Goal: Information Seeking & Learning: Compare options

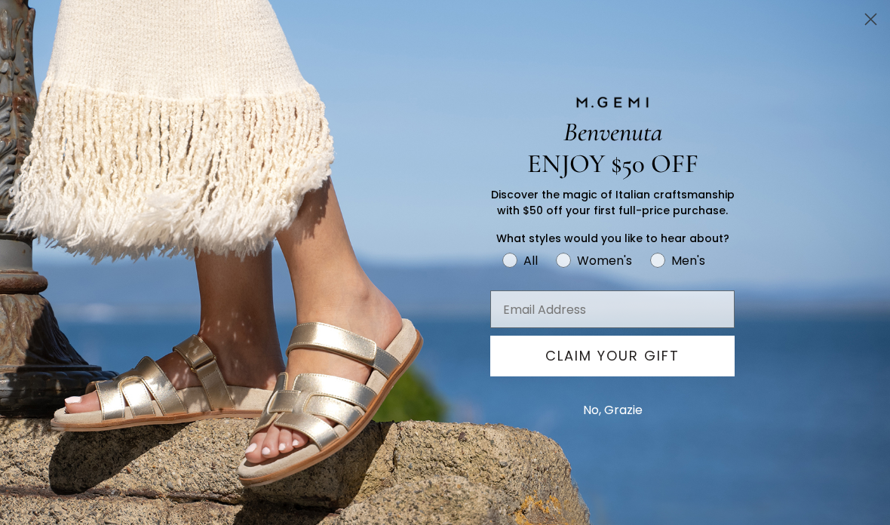
scroll to position [88, 0]
click at [623, 408] on button "No, Grazie" at bounding box center [613, 410] width 75 height 38
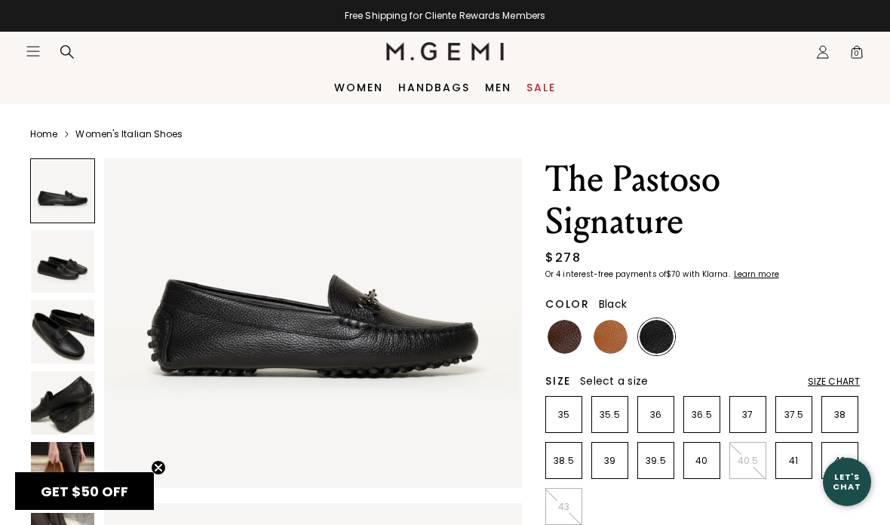
click at [63, 251] on img at bounding box center [62, 261] width 63 height 63
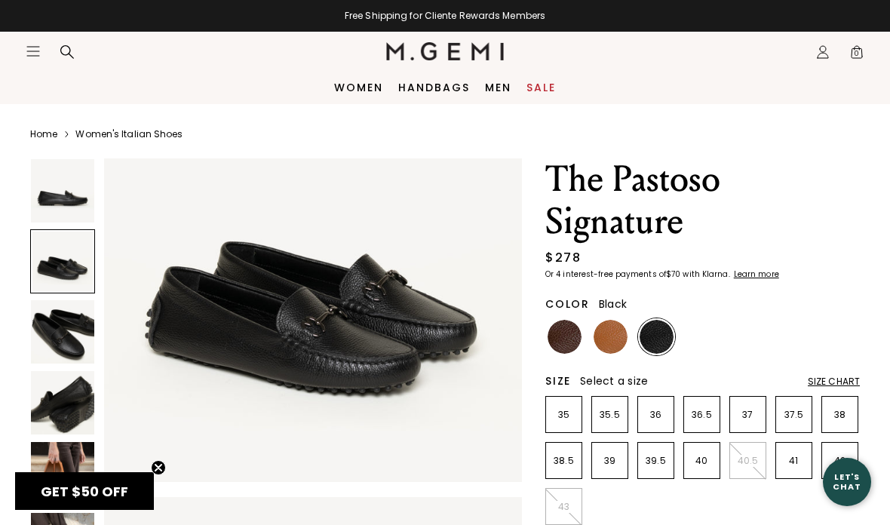
scroll to position [526, 0]
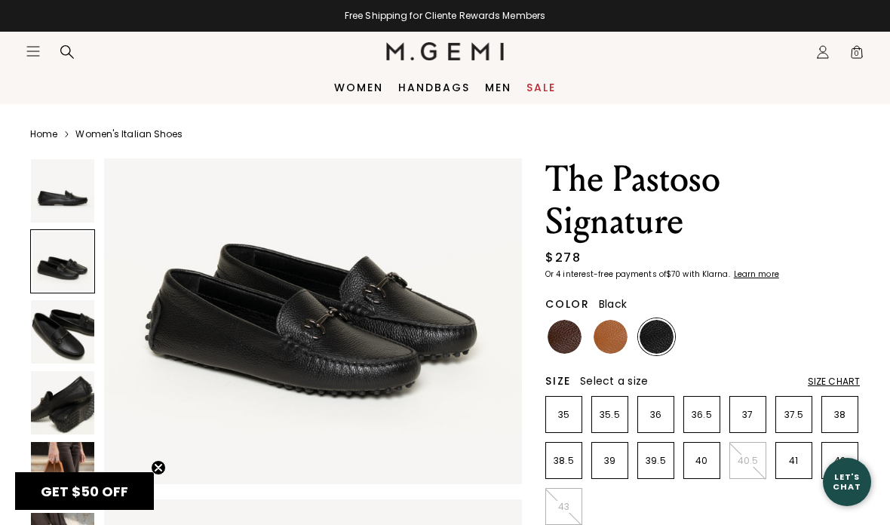
click at [63, 316] on img at bounding box center [62, 331] width 63 height 63
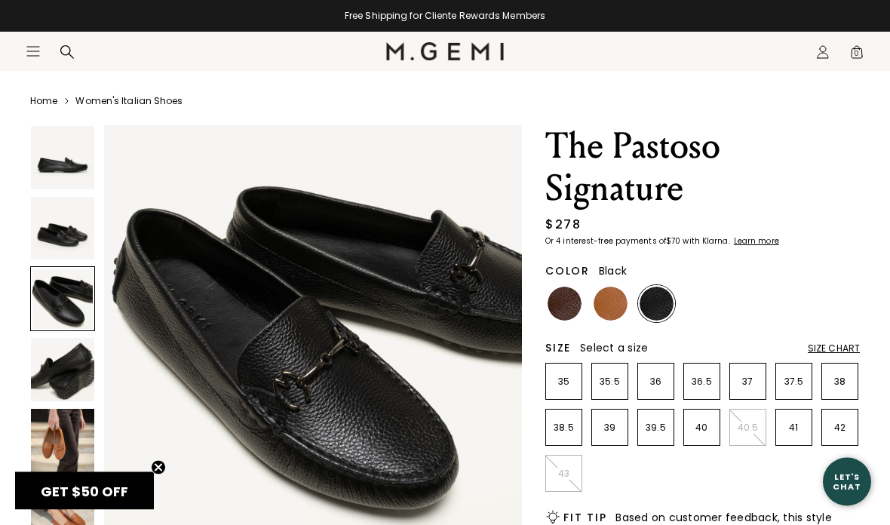
scroll to position [33, 0]
click at [67, 369] on img at bounding box center [62, 369] width 63 height 63
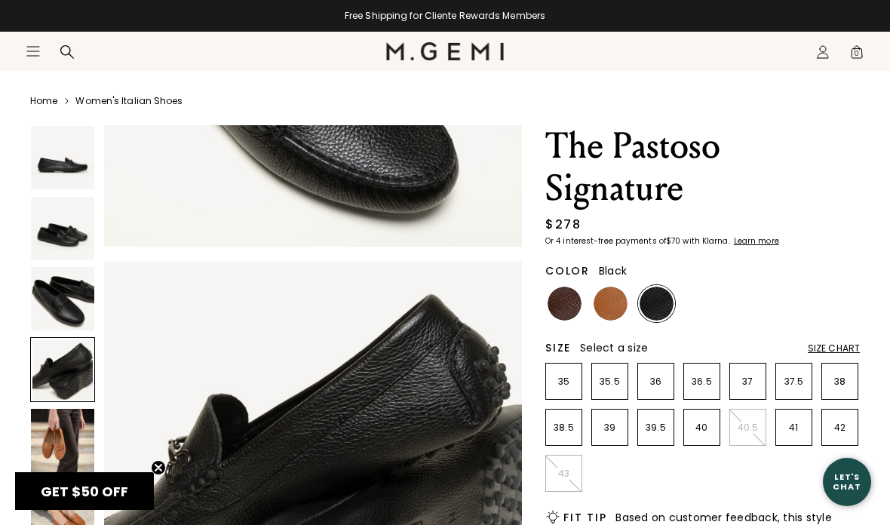
scroll to position [1300, 0]
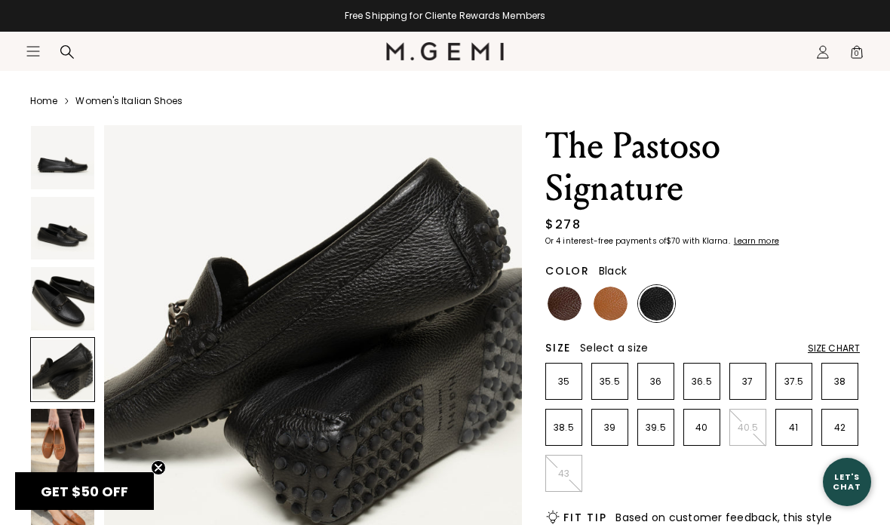
click at [57, 293] on img at bounding box center [62, 298] width 63 height 63
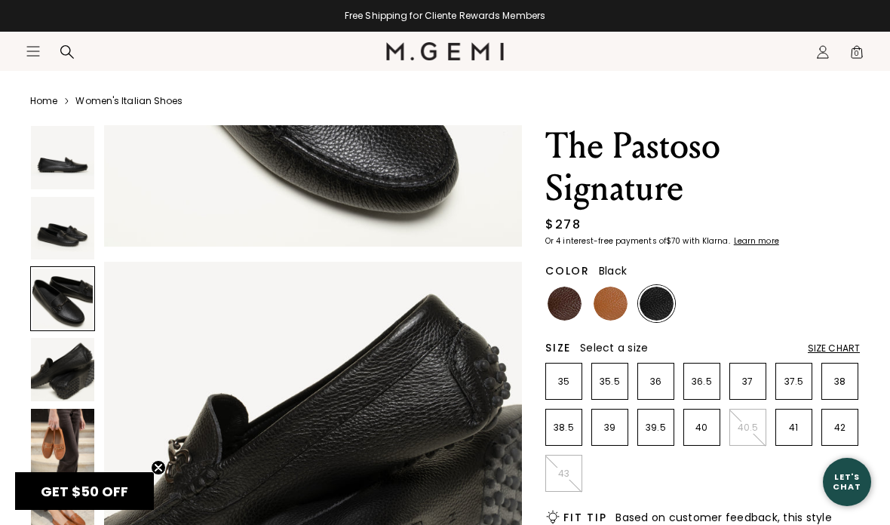
scroll to position [867, 0]
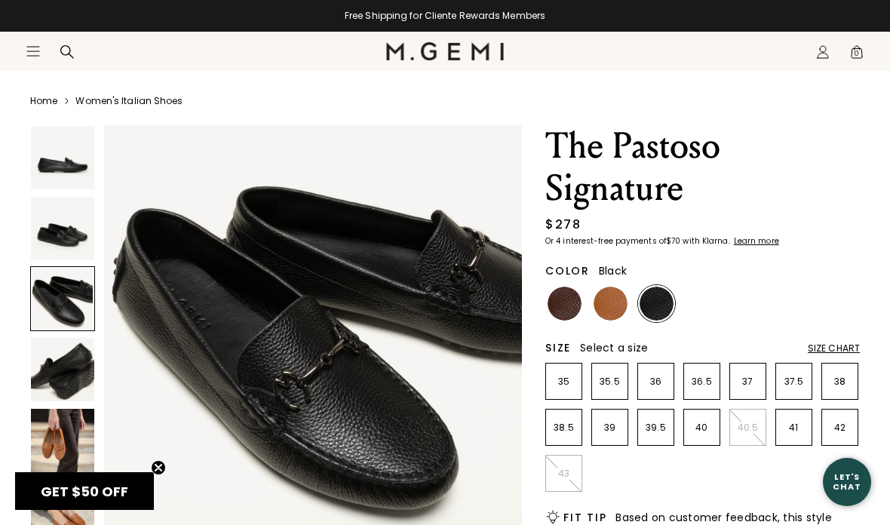
click at [616, 303] on img at bounding box center [611, 304] width 34 height 34
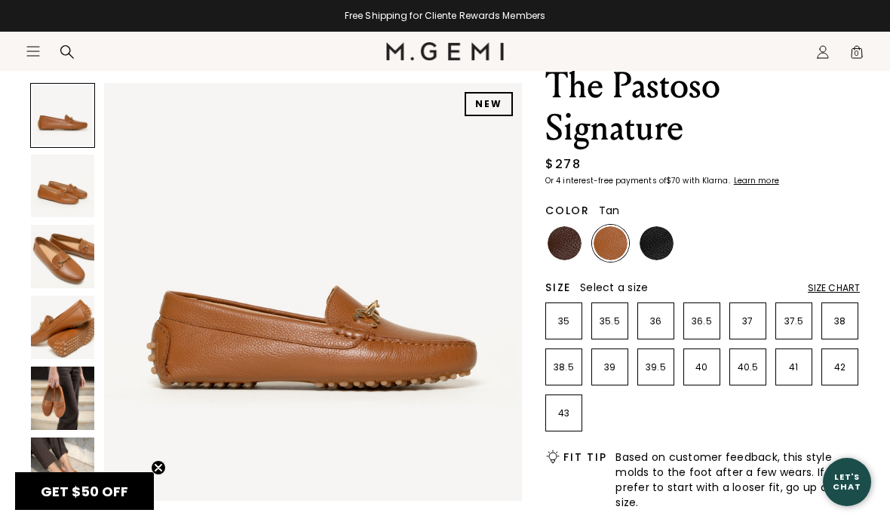
click at [57, 244] on img at bounding box center [62, 256] width 63 height 63
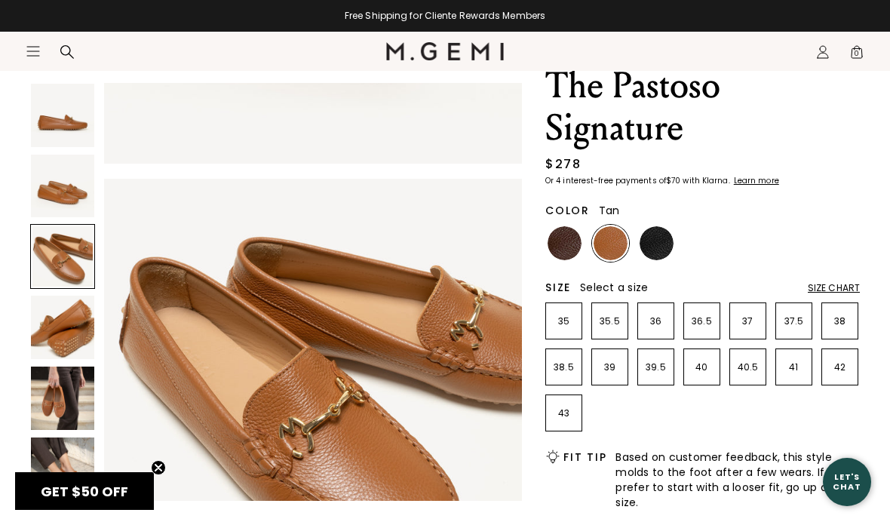
scroll to position [867, 0]
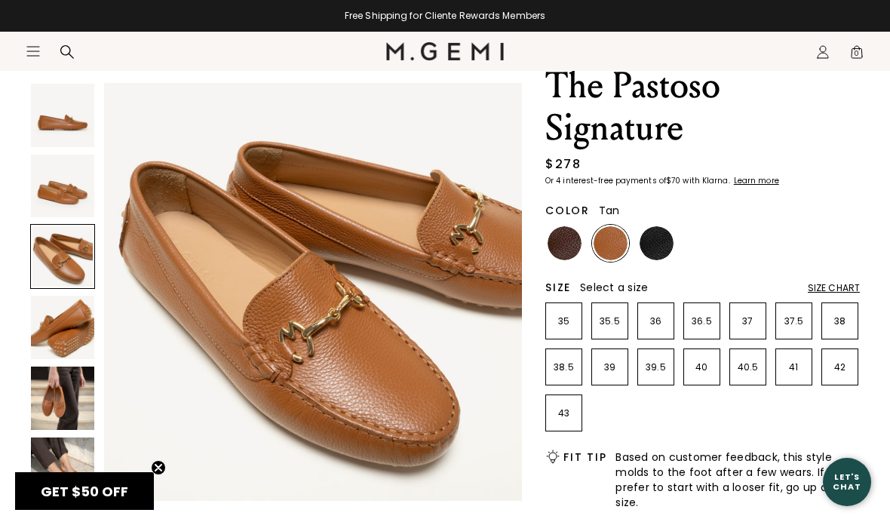
click at [662, 241] on img at bounding box center [657, 243] width 34 height 34
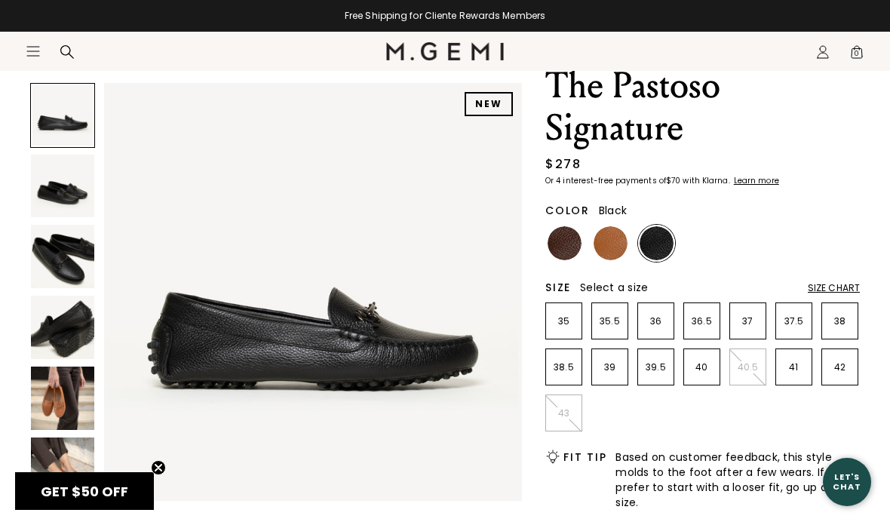
click at [60, 242] on img at bounding box center [62, 256] width 63 height 63
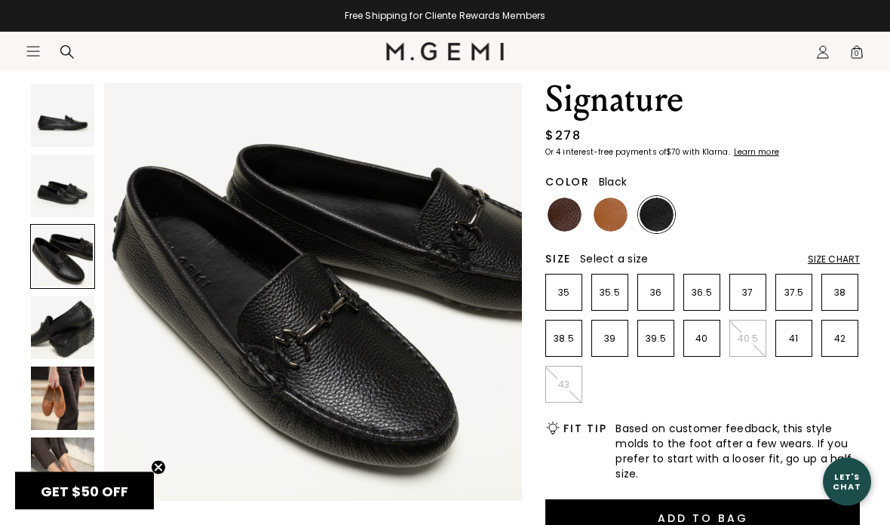
scroll to position [121, 0]
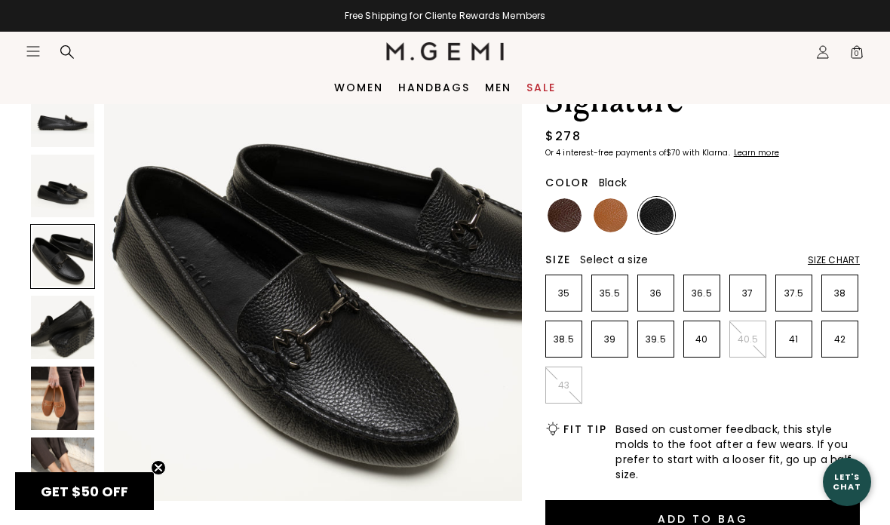
click at [57, 391] on img at bounding box center [62, 398] width 63 height 63
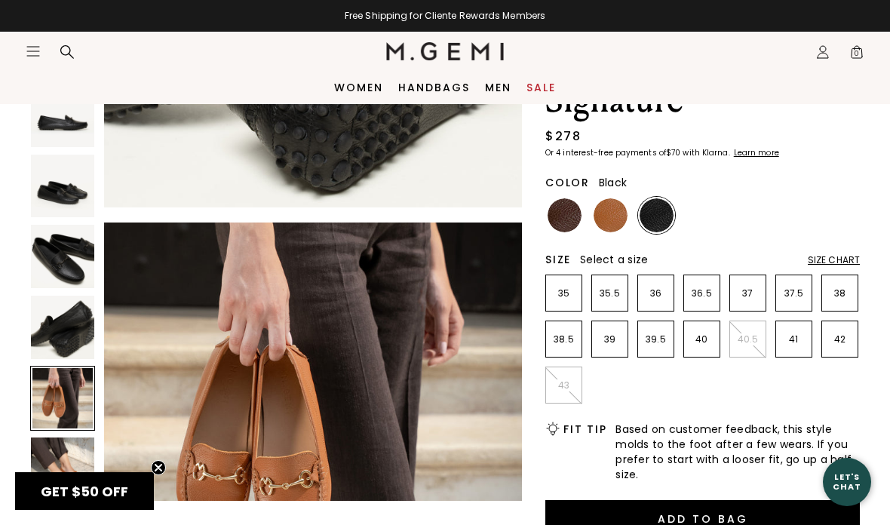
scroll to position [1733, 0]
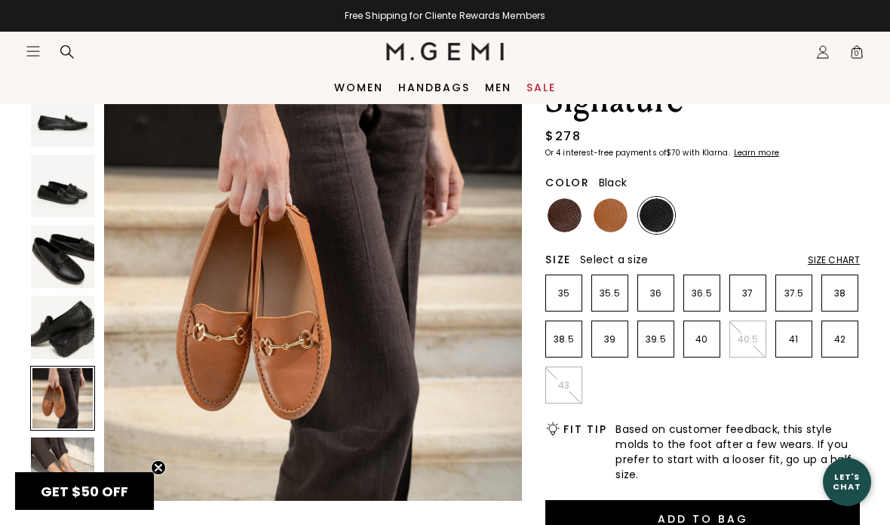
click at [61, 248] on img at bounding box center [62, 256] width 63 height 63
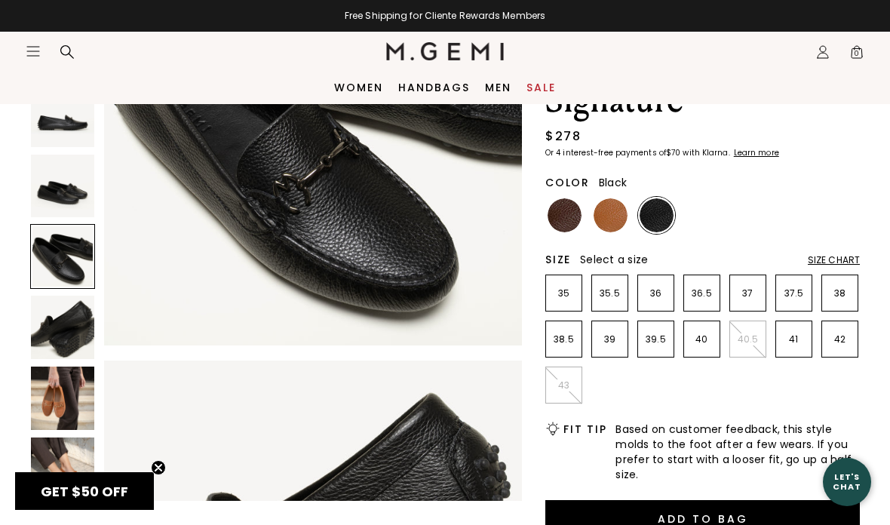
scroll to position [867, 0]
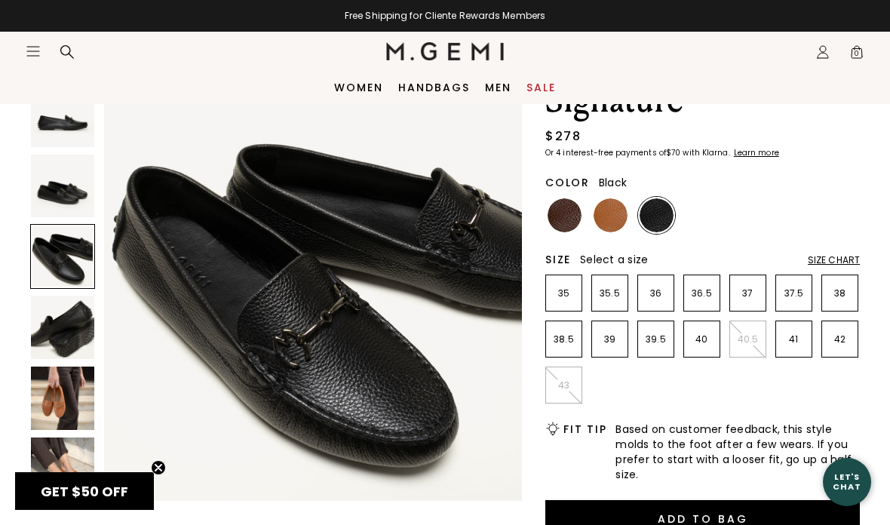
click at [559, 212] on img at bounding box center [565, 215] width 34 height 34
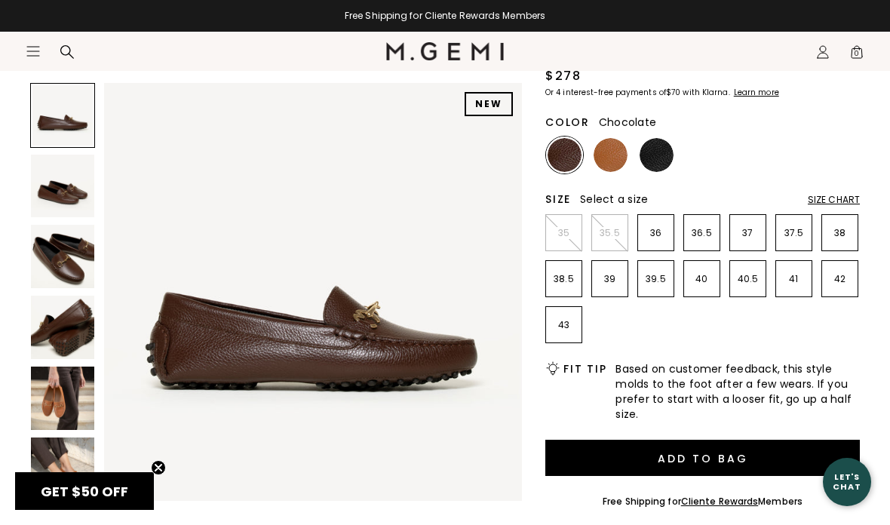
click at [57, 239] on img at bounding box center [62, 256] width 63 height 63
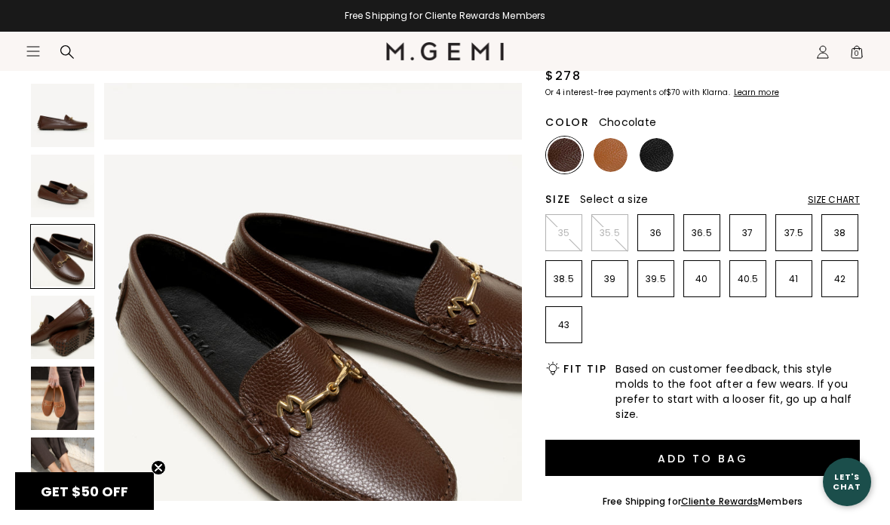
scroll to position [867, 0]
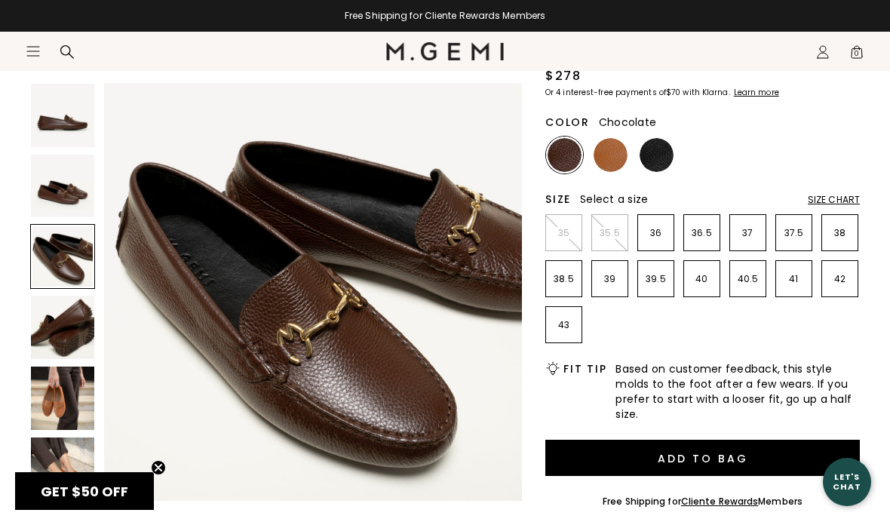
click at [658, 153] on img at bounding box center [657, 155] width 34 height 34
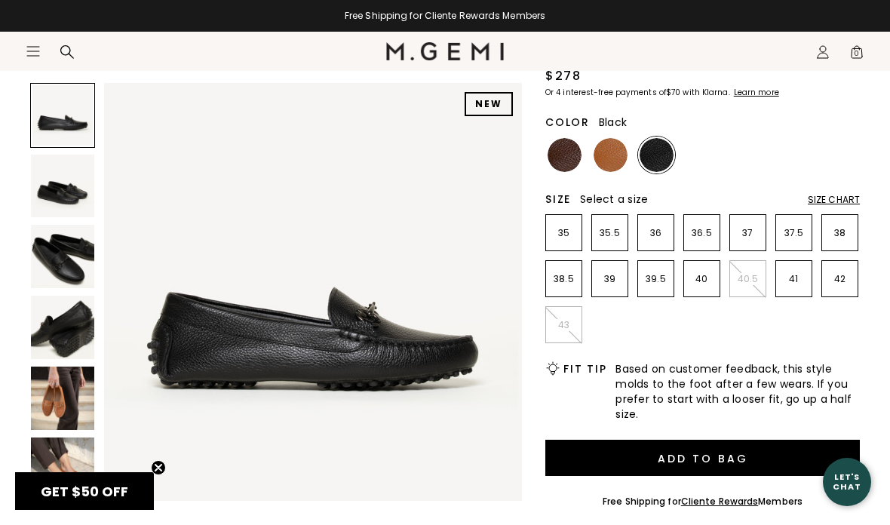
click at [60, 240] on img at bounding box center [62, 256] width 63 height 63
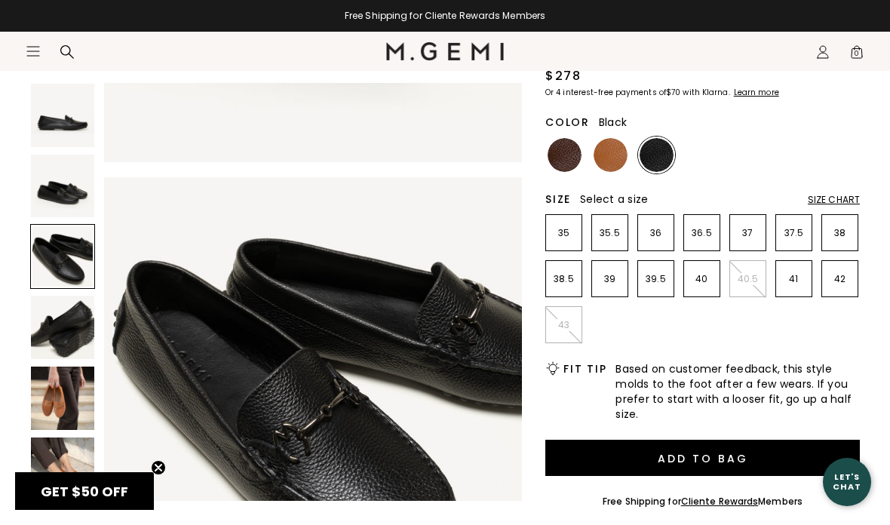
scroll to position [867, 0]
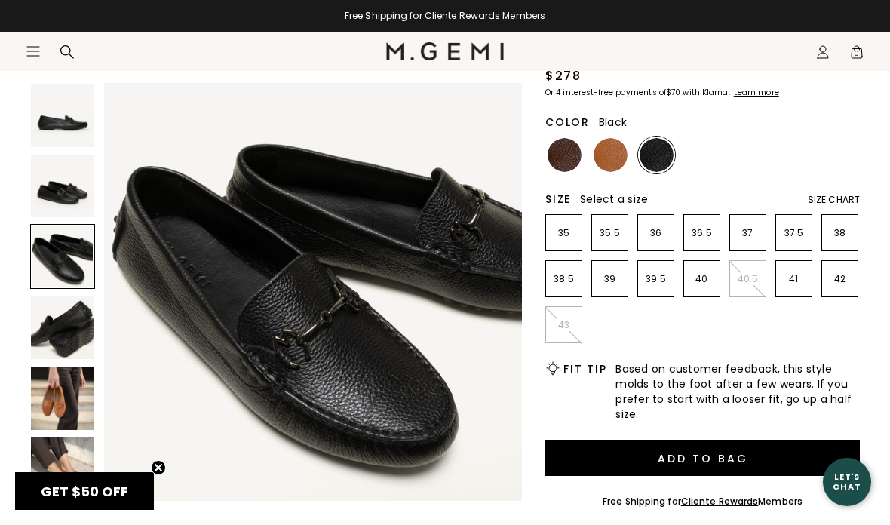
click at [608, 153] on img at bounding box center [611, 155] width 34 height 34
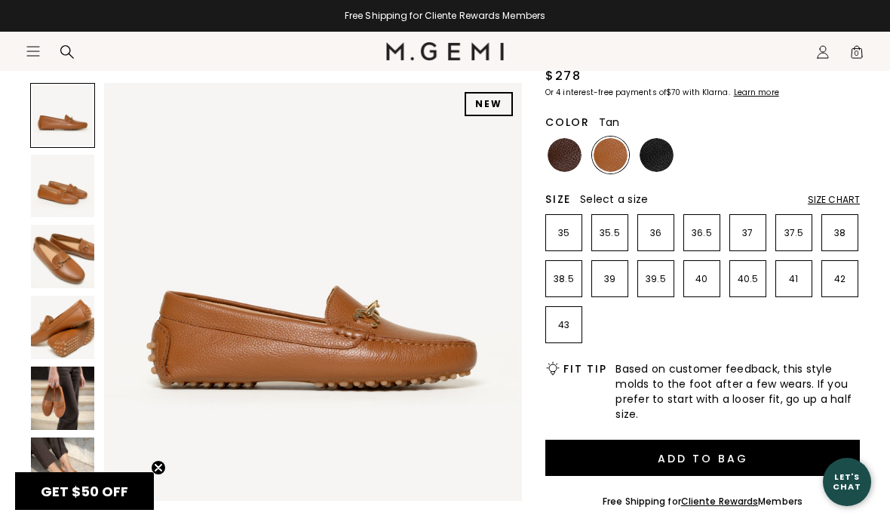
click at [61, 241] on img at bounding box center [62, 256] width 63 height 63
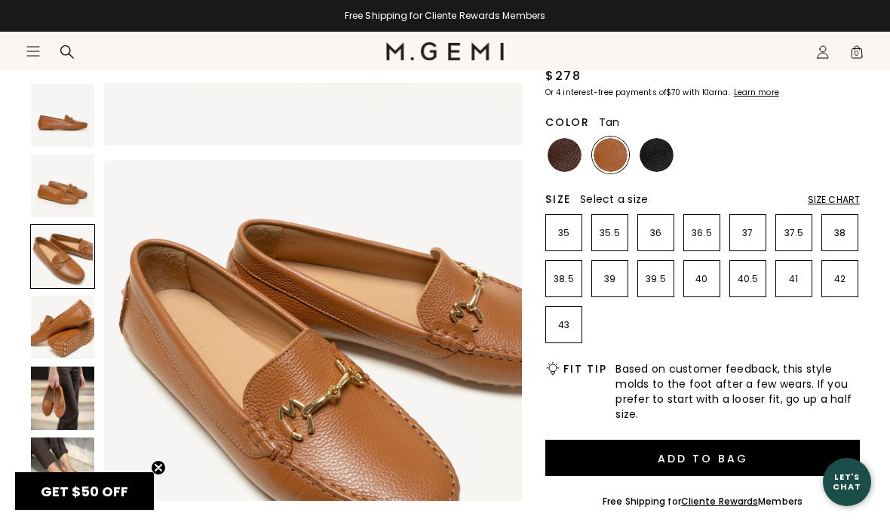
scroll to position [867, 0]
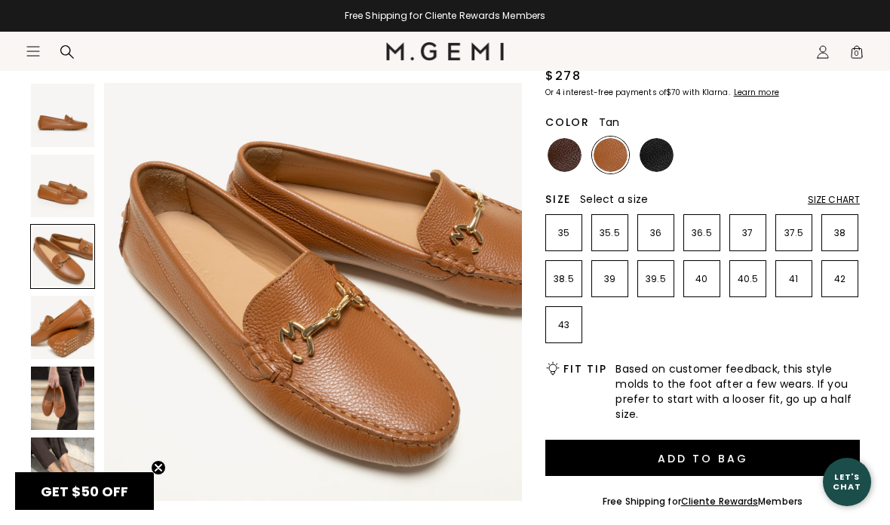
click at [58, 109] on img at bounding box center [62, 115] width 63 height 63
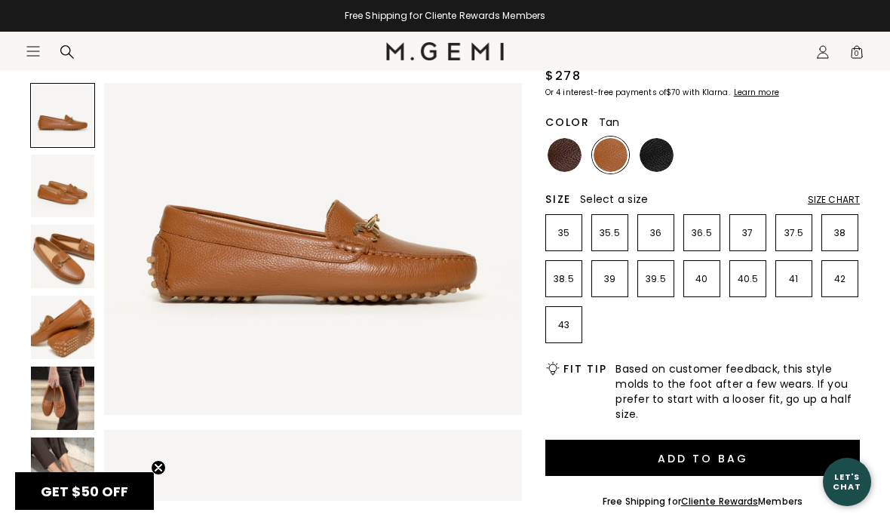
scroll to position [0, 0]
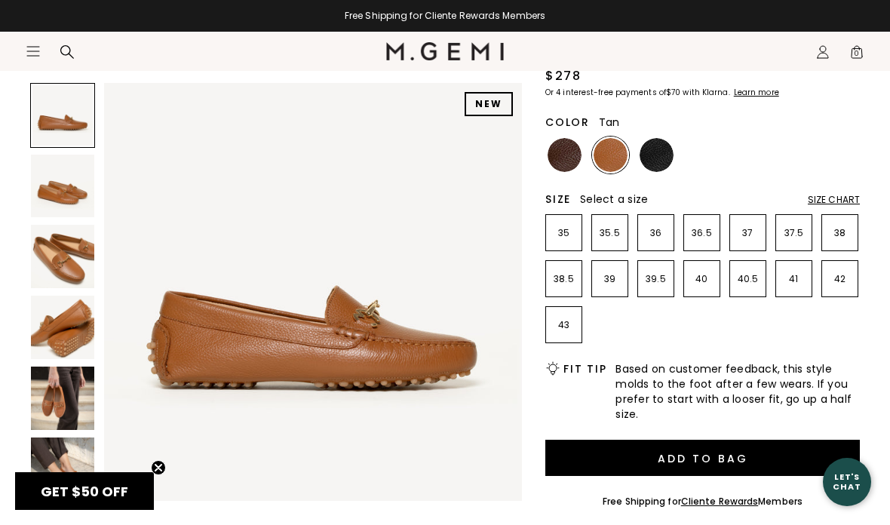
click at [60, 189] on img at bounding box center [62, 186] width 63 height 63
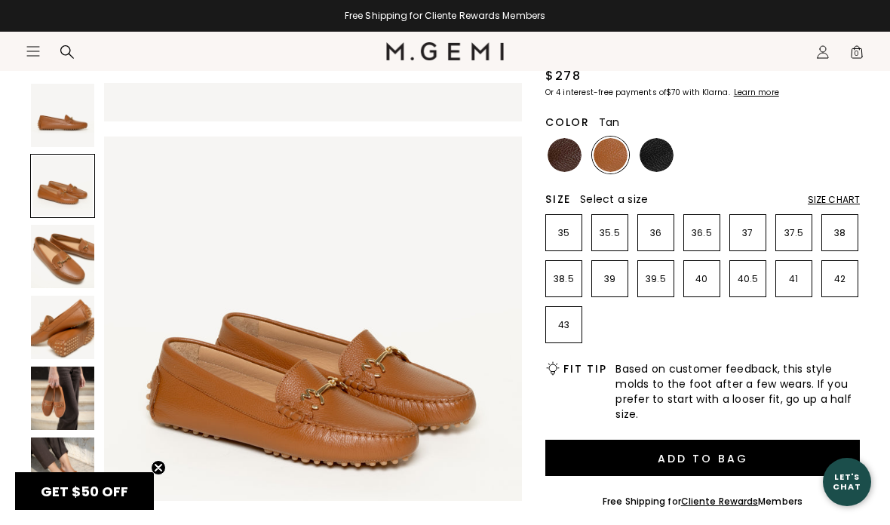
scroll to position [433, 0]
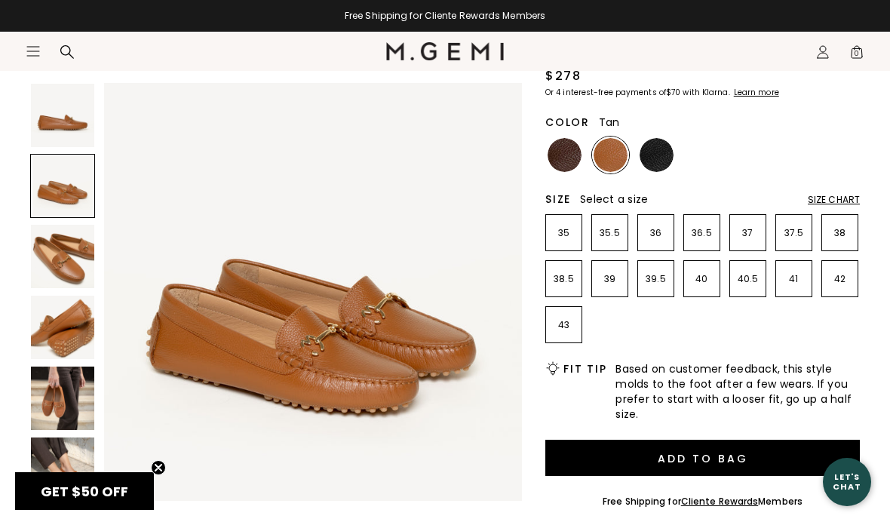
click at [69, 247] on img at bounding box center [62, 256] width 63 height 63
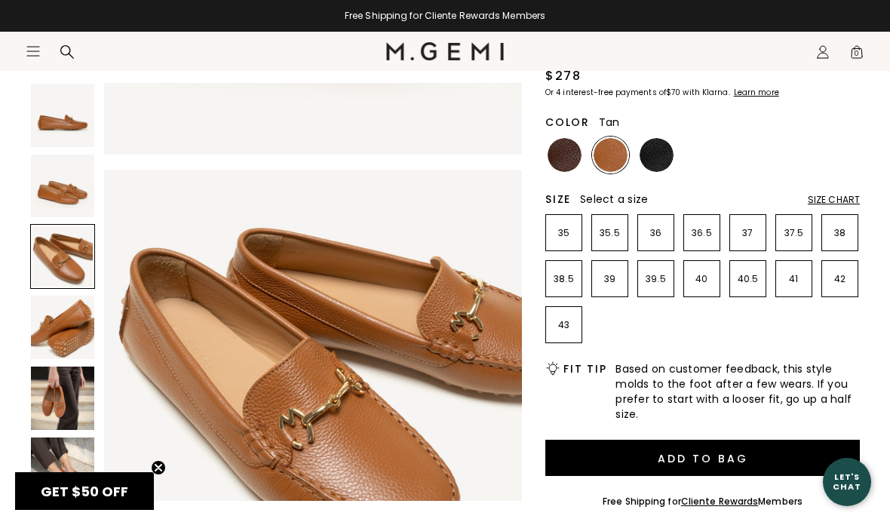
scroll to position [867, 0]
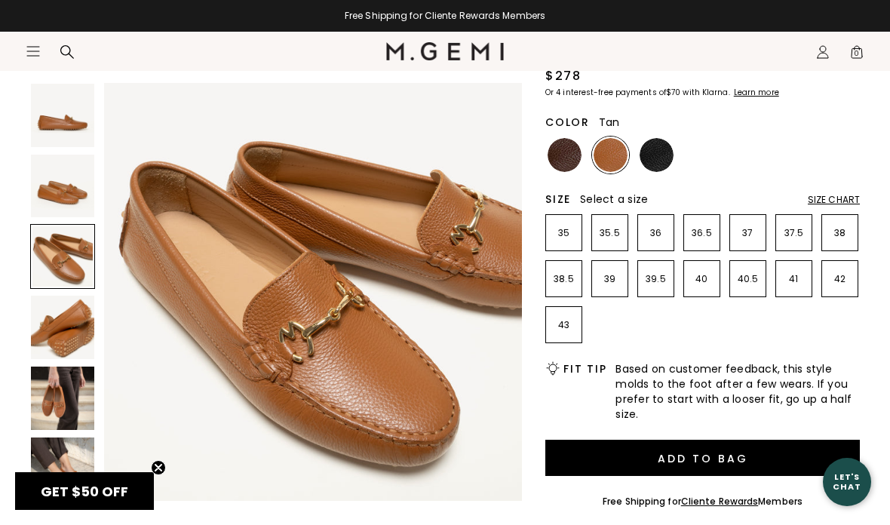
click at [62, 312] on img at bounding box center [62, 327] width 63 height 63
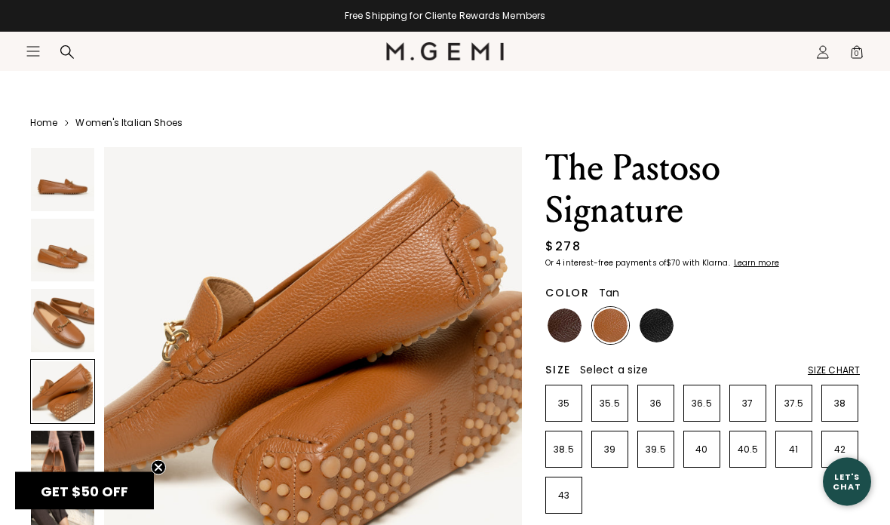
scroll to position [11, 0]
click at [566, 320] on img at bounding box center [565, 326] width 34 height 34
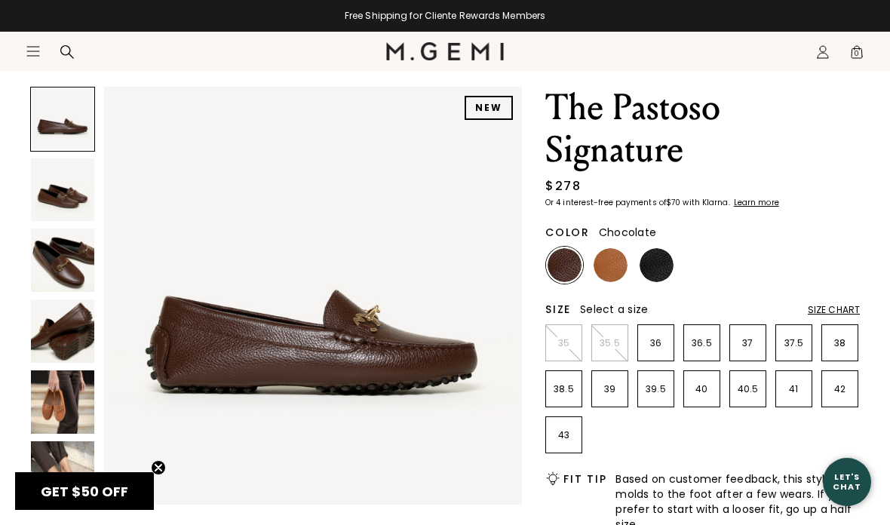
click at [54, 192] on img at bounding box center [62, 189] width 63 height 63
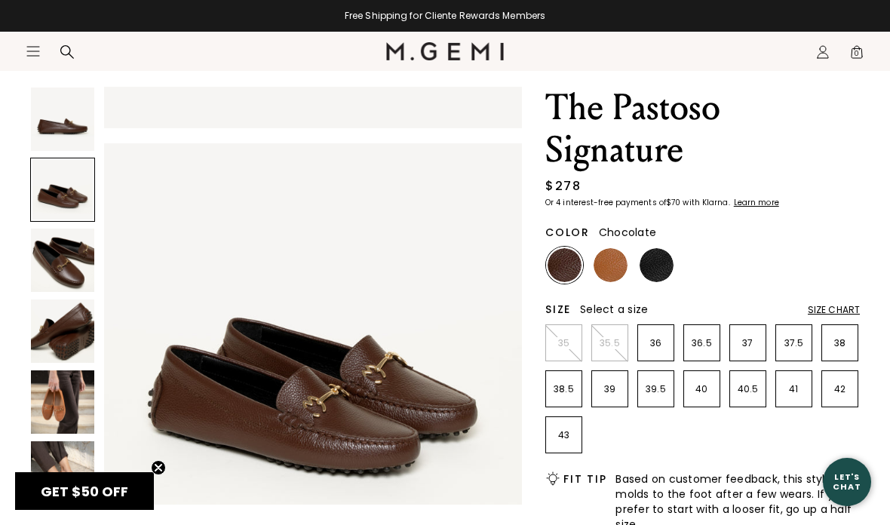
scroll to position [433, 0]
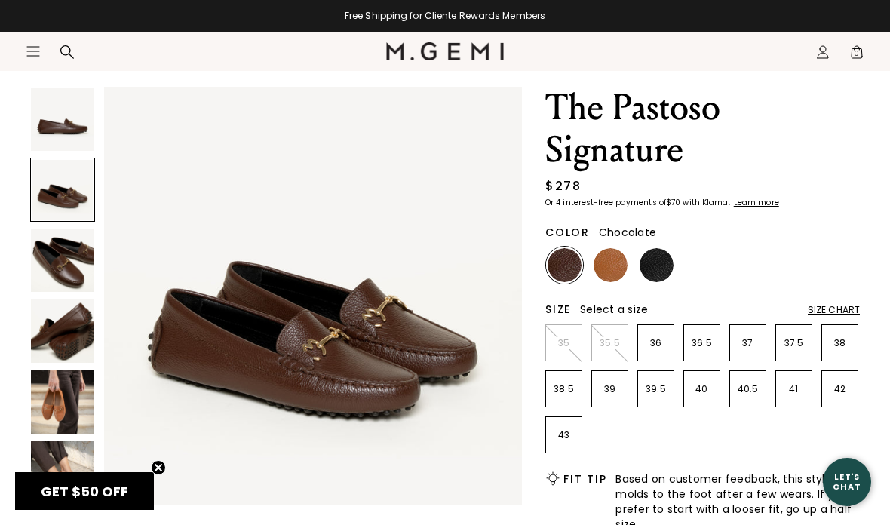
click at [64, 253] on img at bounding box center [62, 260] width 63 height 63
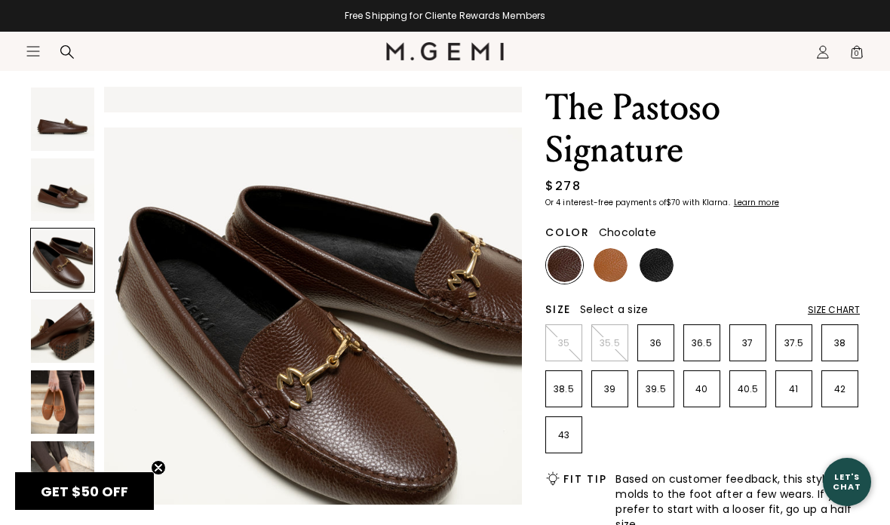
scroll to position [867, 0]
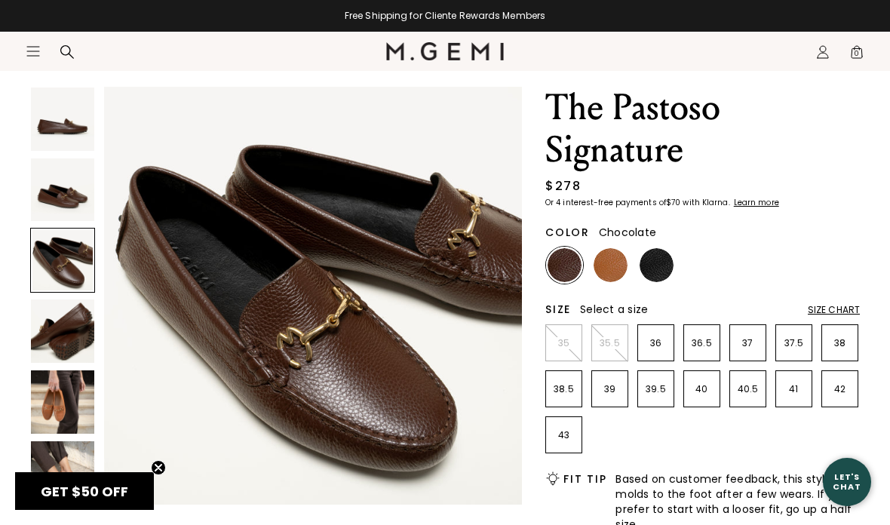
click at [62, 323] on img at bounding box center [62, 330] width 63 height 63
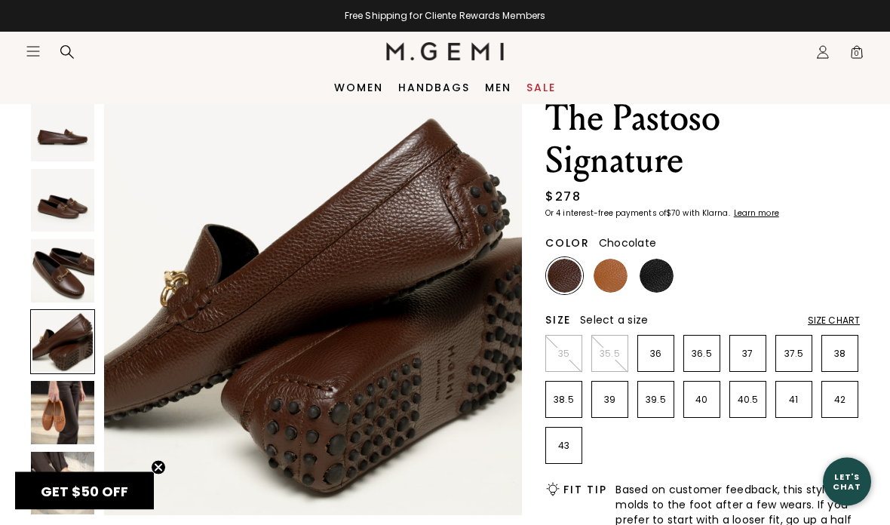
scroll to position [0, 0]
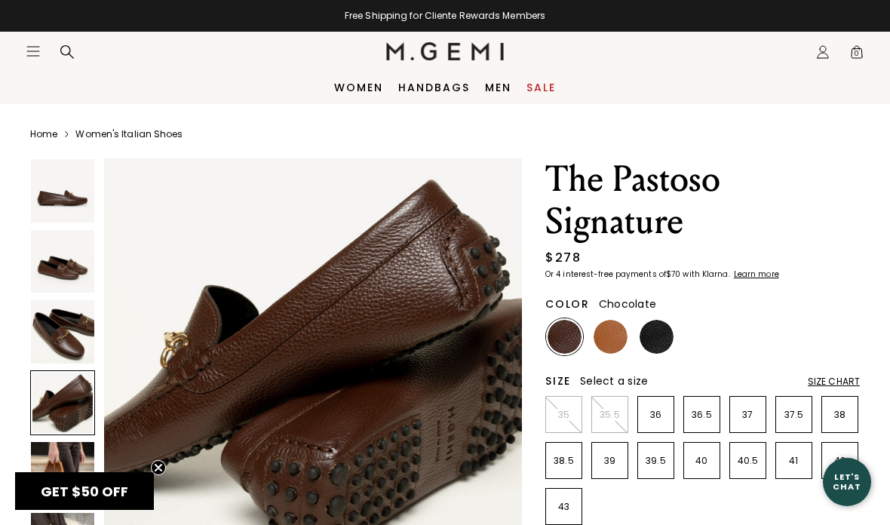
click at [68, 249] on img at bounding box center [62, 261] width 63 height 63
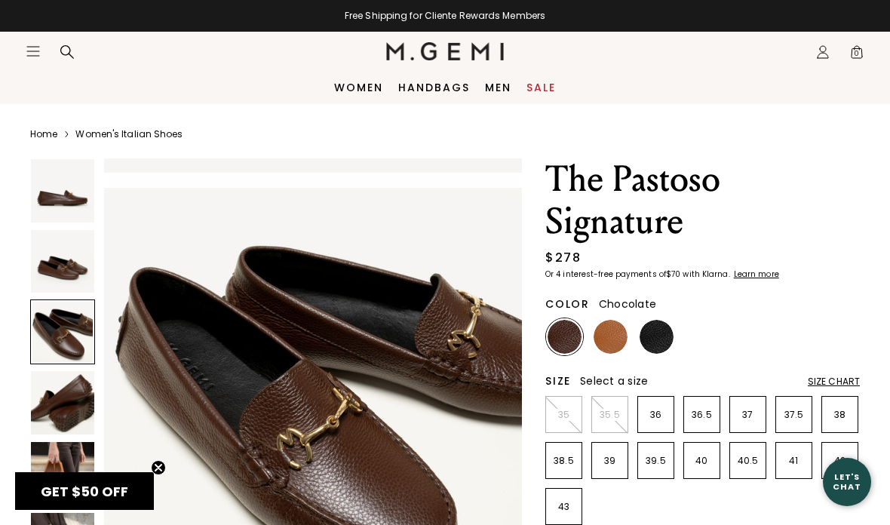
scroll to position [846, 0]
